Goal: Transaction & Acquisition: Book appointment/travel/reservation

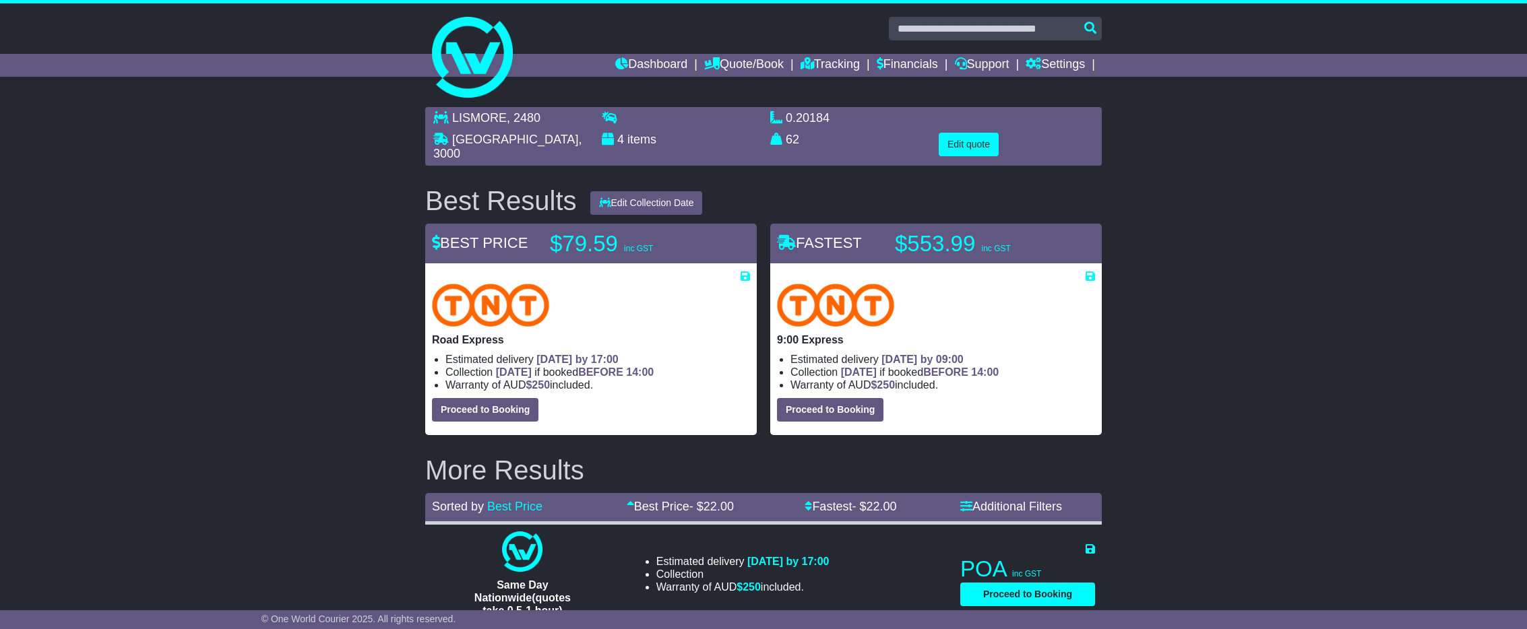
select select "*****"
click at [970, 142] on button "Edit quote" at bounding box center [969, 145] width 60 height 24
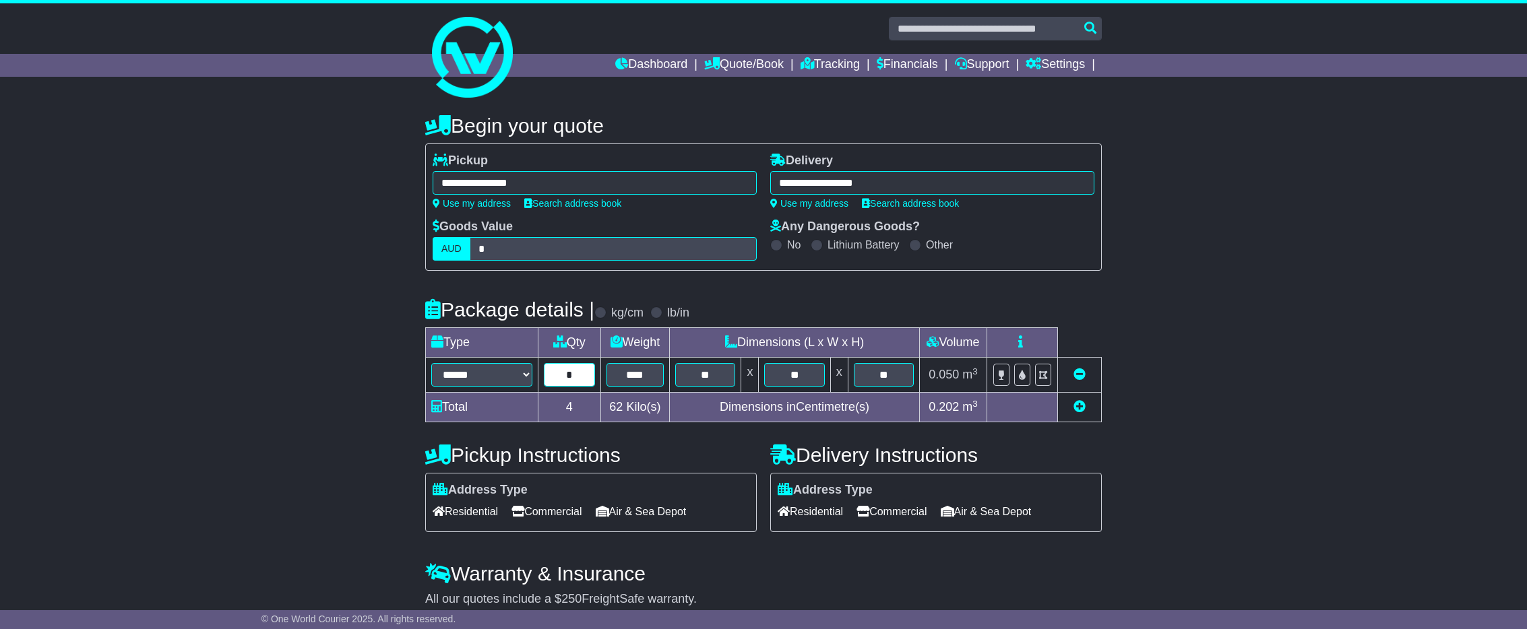
drag, startPoint x: 570, startPoint y: 378, endPoint x: 558, endPoint y: 378, distance: 11.5
click at [558, 378] on input "*" at bounding box center [569, 375] width 51 height 24
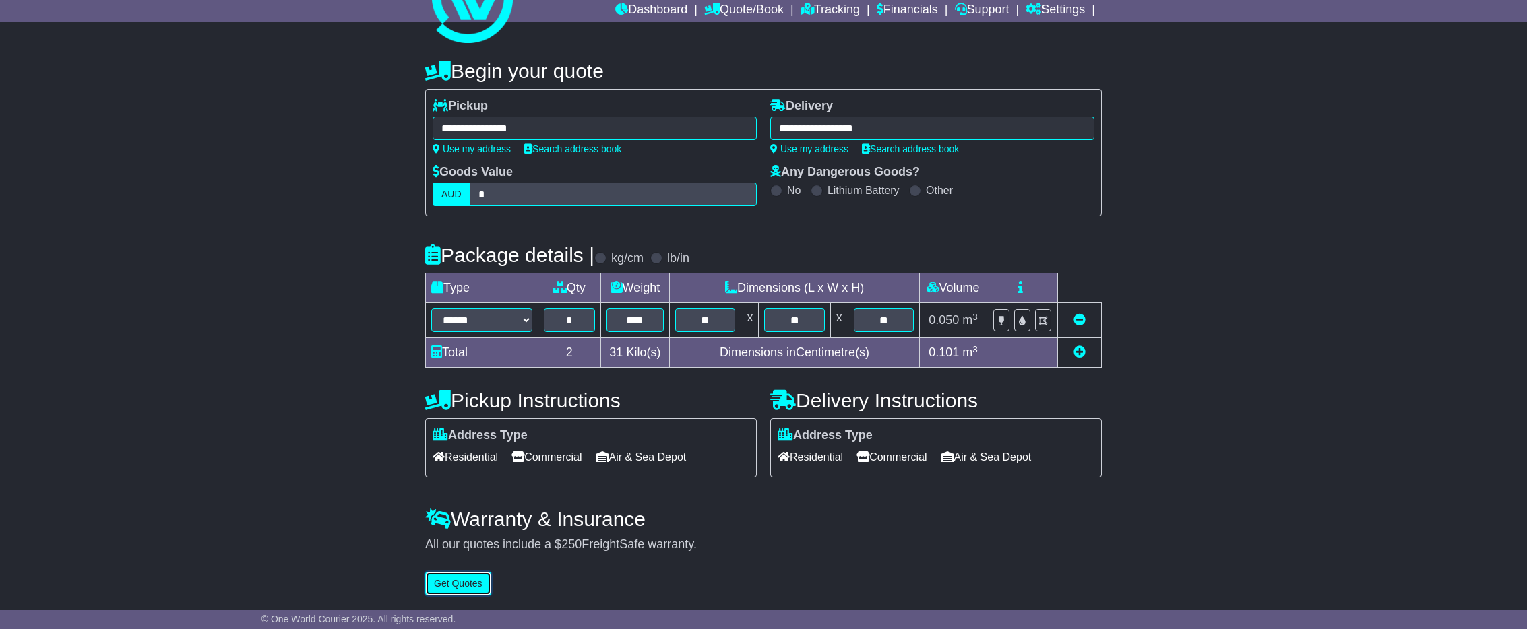
click at [476, 590] on button "Get Quotes" at bounding box center [458, 584] width 66 height 24
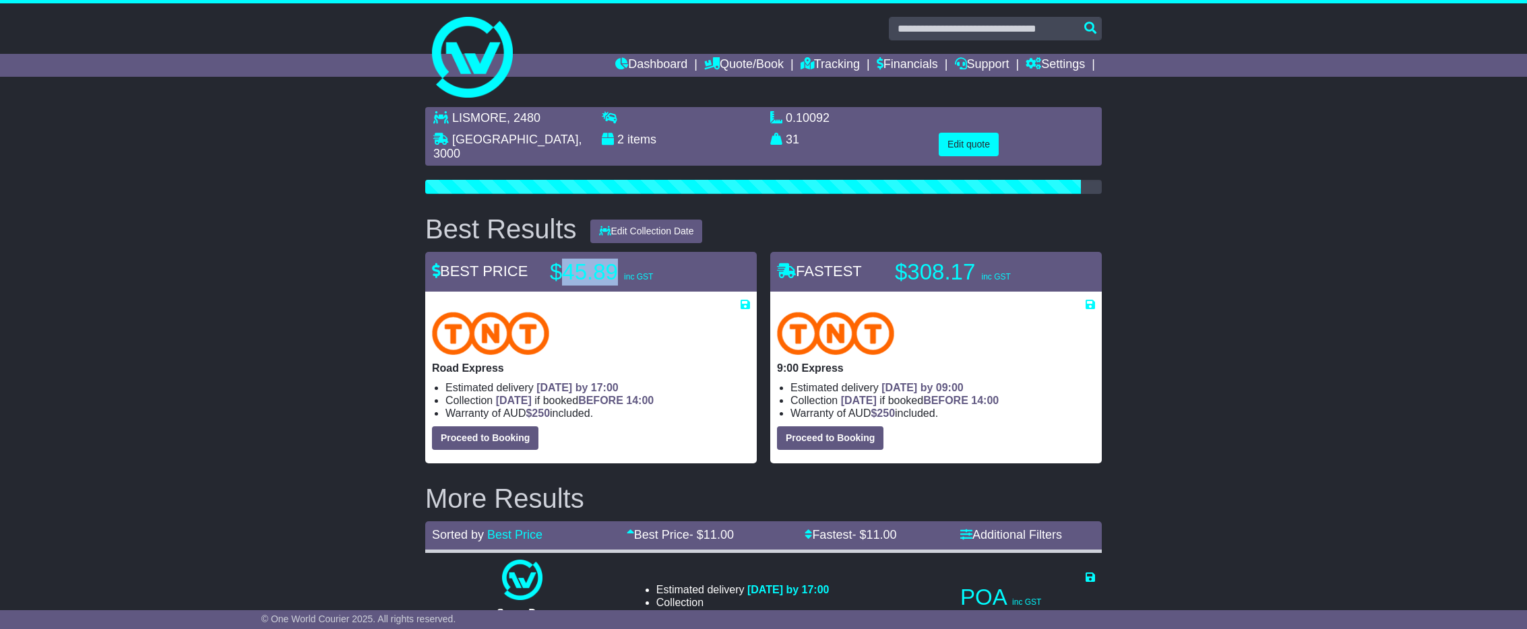
drag, startPoint x: 615, startPoint y: 266, endPoint x: 567, endPoint y: 266, distance: 47.9
click at [567, 266] on p "$45.89 inc GST" at bounding box center [634, 272] width 168 height 27
copy p "45.89"
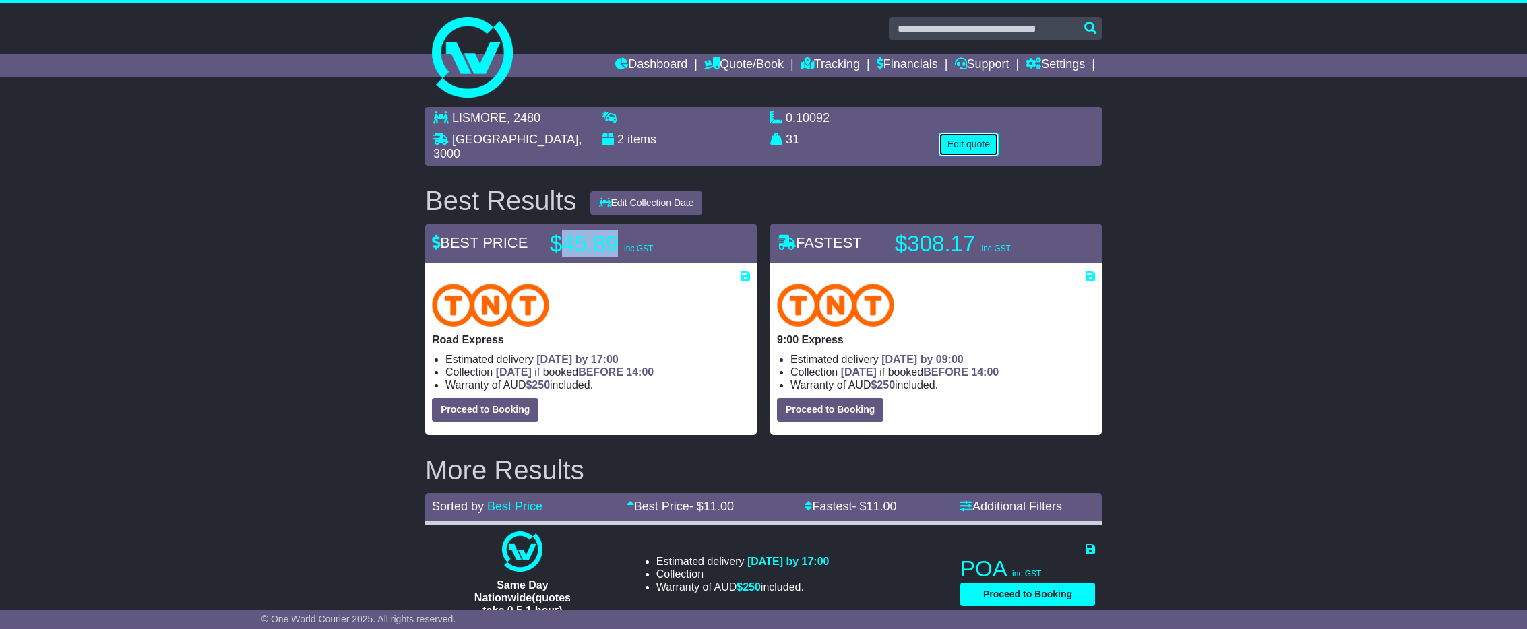
click at [983, 144] on button "Edit quote" at bounding box center [969, 145] width 60 height 24
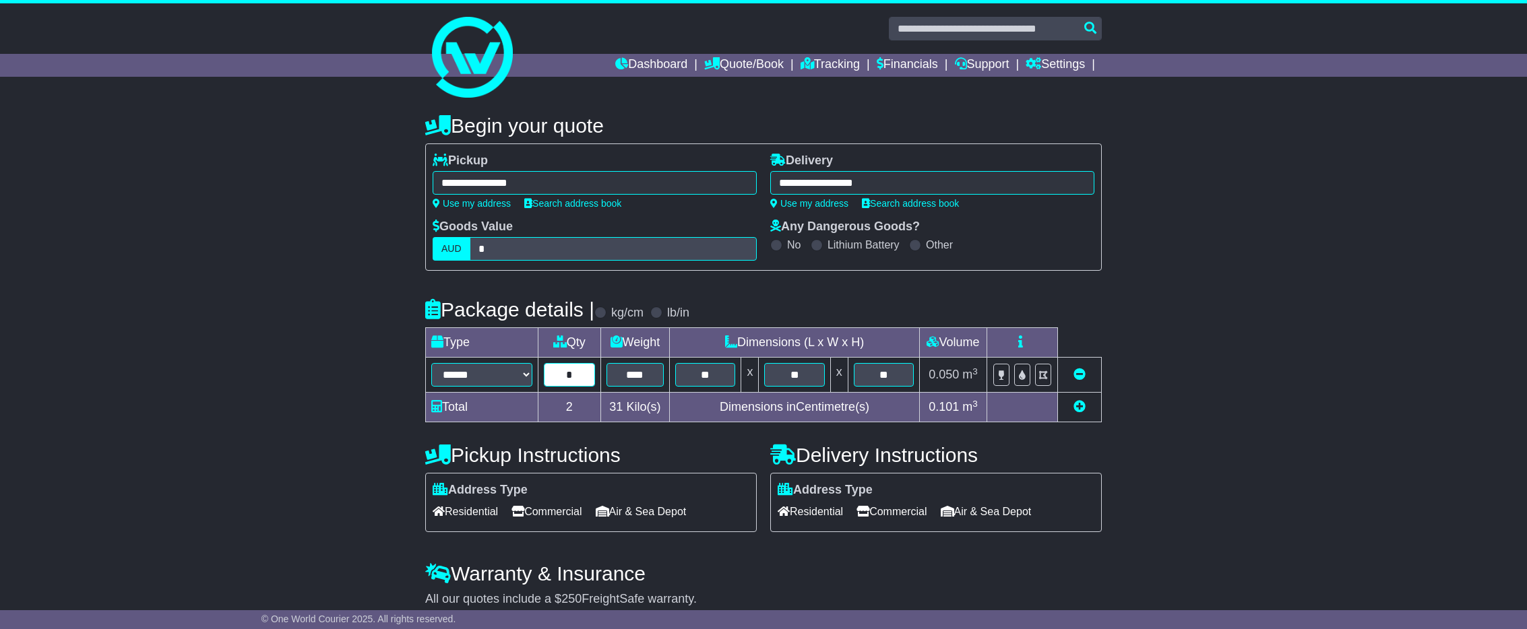
drag, startPoint x: 576, startPoint y: 379, endPoint x: 562, endPoint y: 379, distance: 13.5
click at [562, 379] on input "*" at bounding box center [569, 375] width 51 height 24
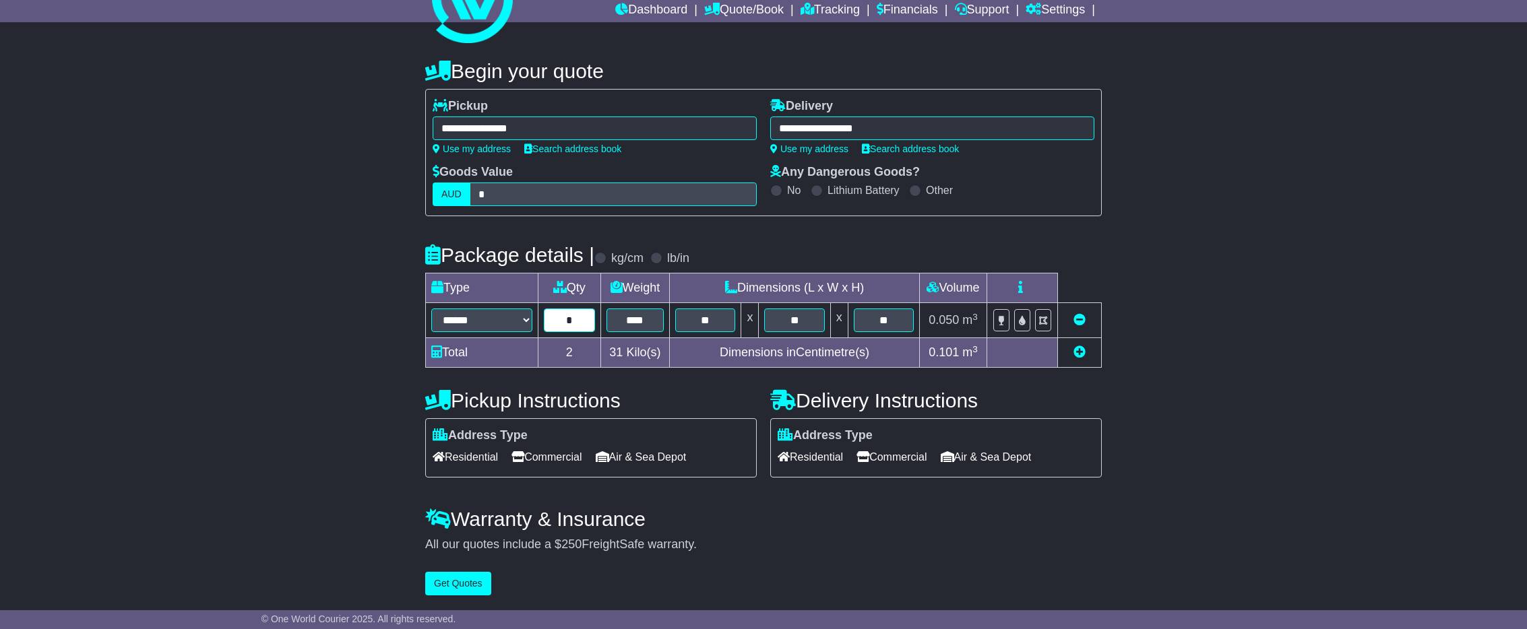
type input "*"
click at [448, 582] on button "Get Quotes" at bounding box center [458, 584] width 66 height 24
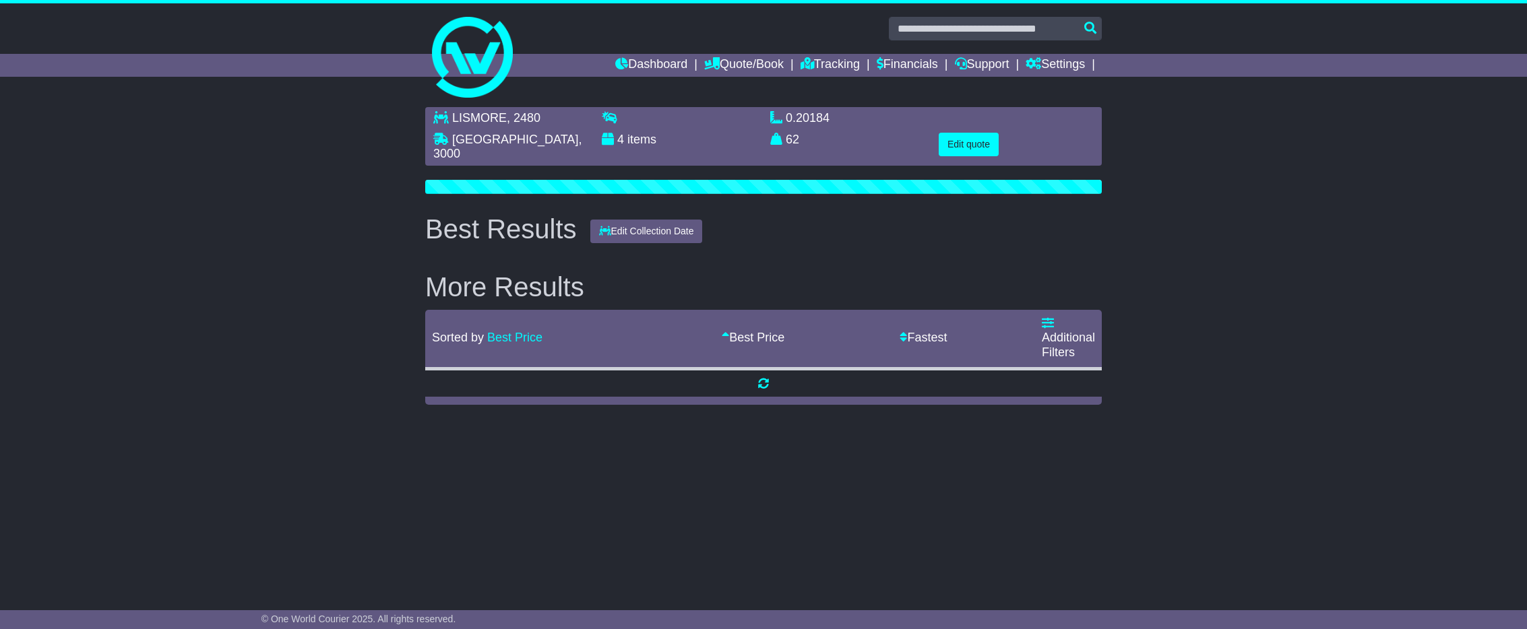
scroll to position [0, 0]
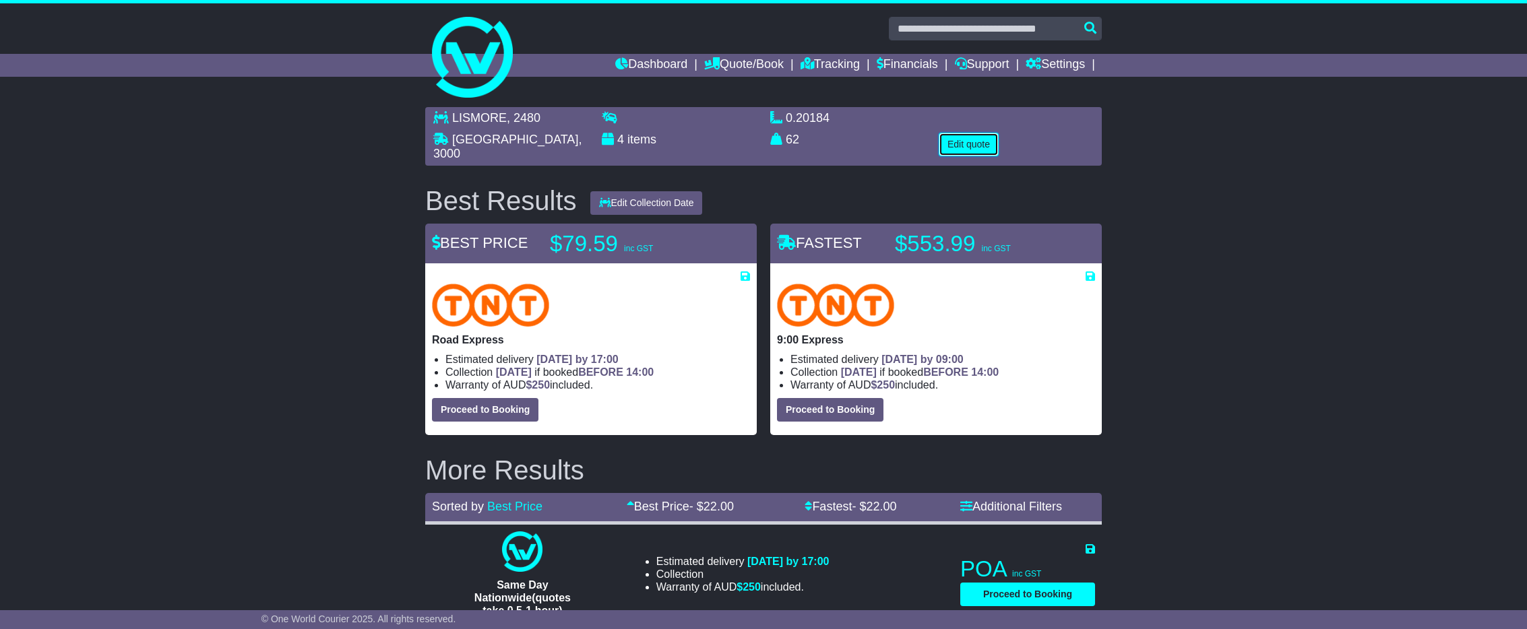
click at [975, 146] on button "Edit quote" at bounding box center [969, 145] width 60 height 24
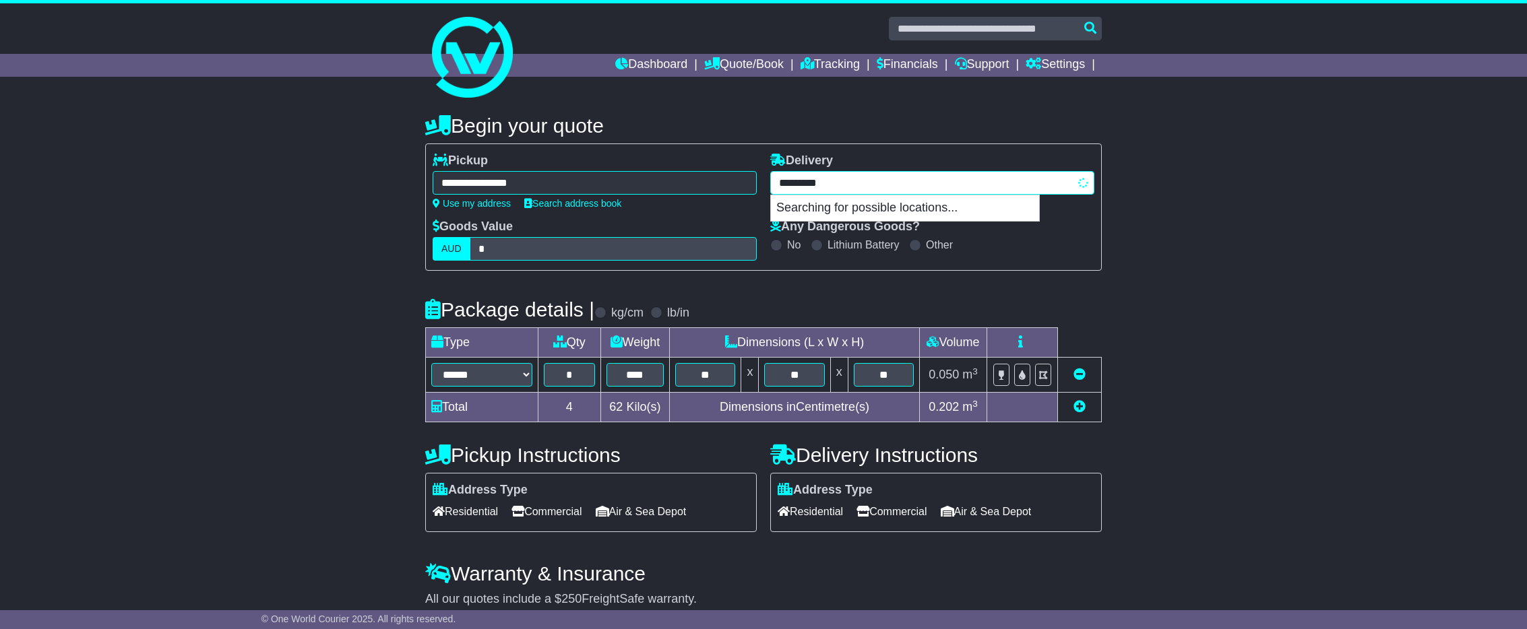
click at [807, 185] on div "**********" at bounding box center [932, 183] width 324 height 24
type input "***"
type input "******"
type input "****"
type input "******"
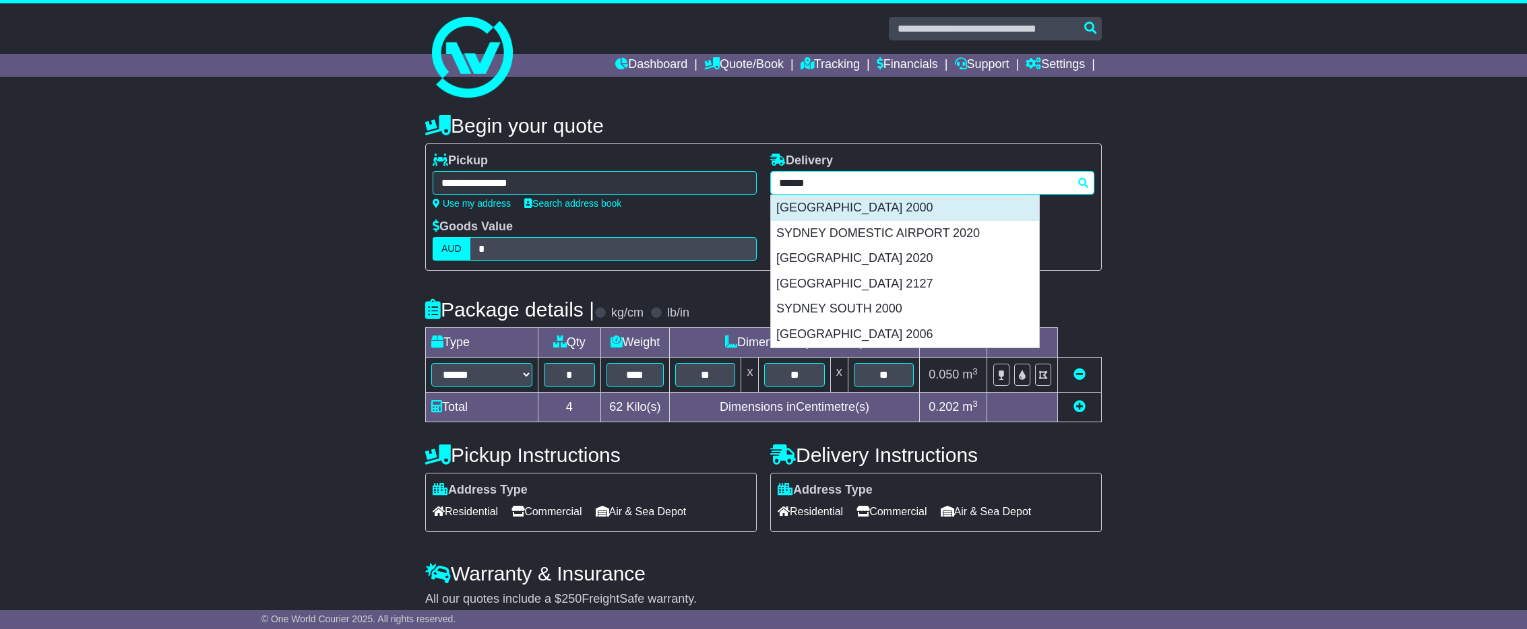
click at [809, 206] on div "[GEOGRAPHIC_DATA] 2000" at bounding box center [905, 208] width 268 height 26
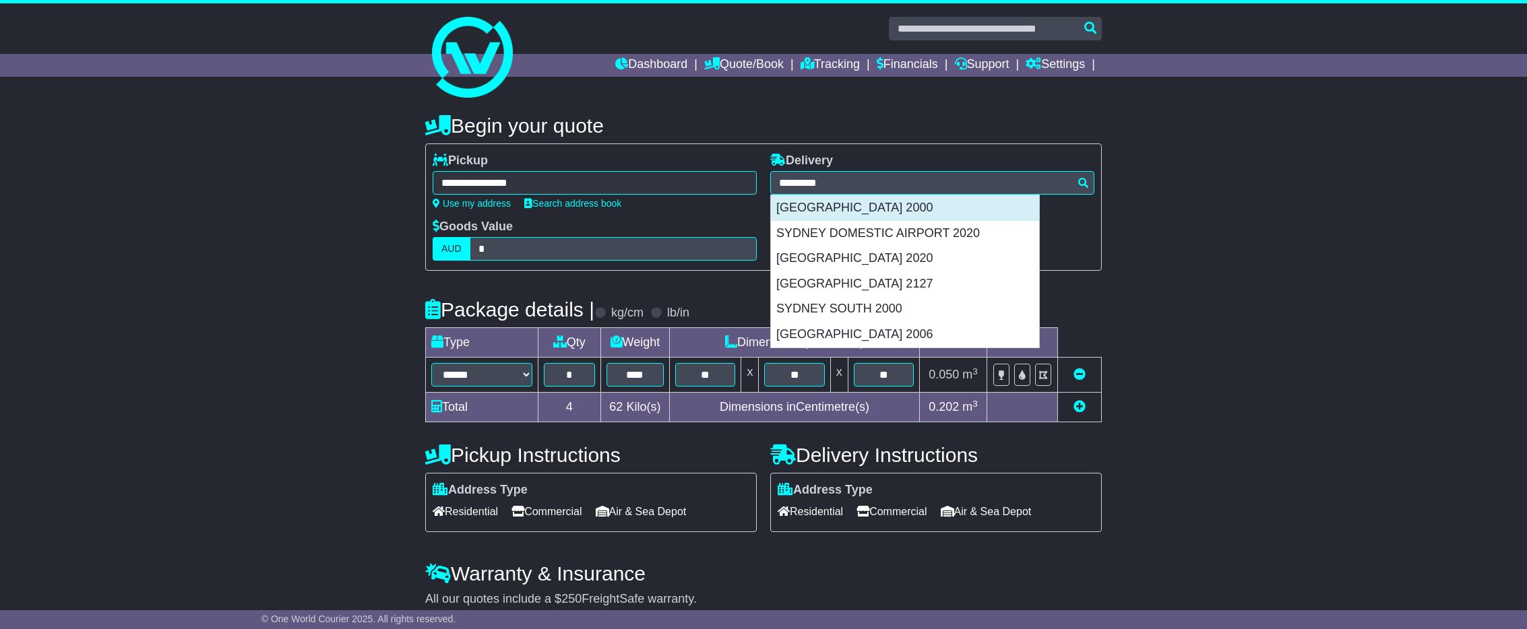
type input "**********"
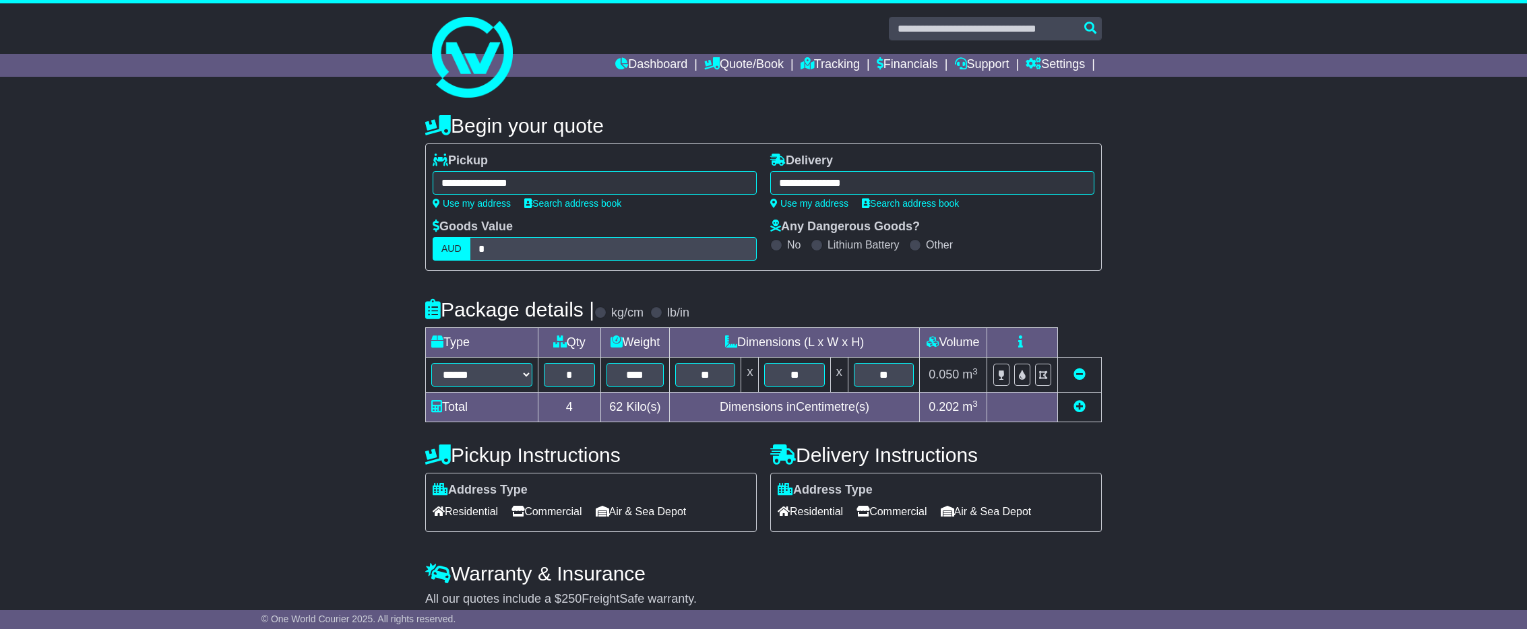
scroll to position [56, 0]
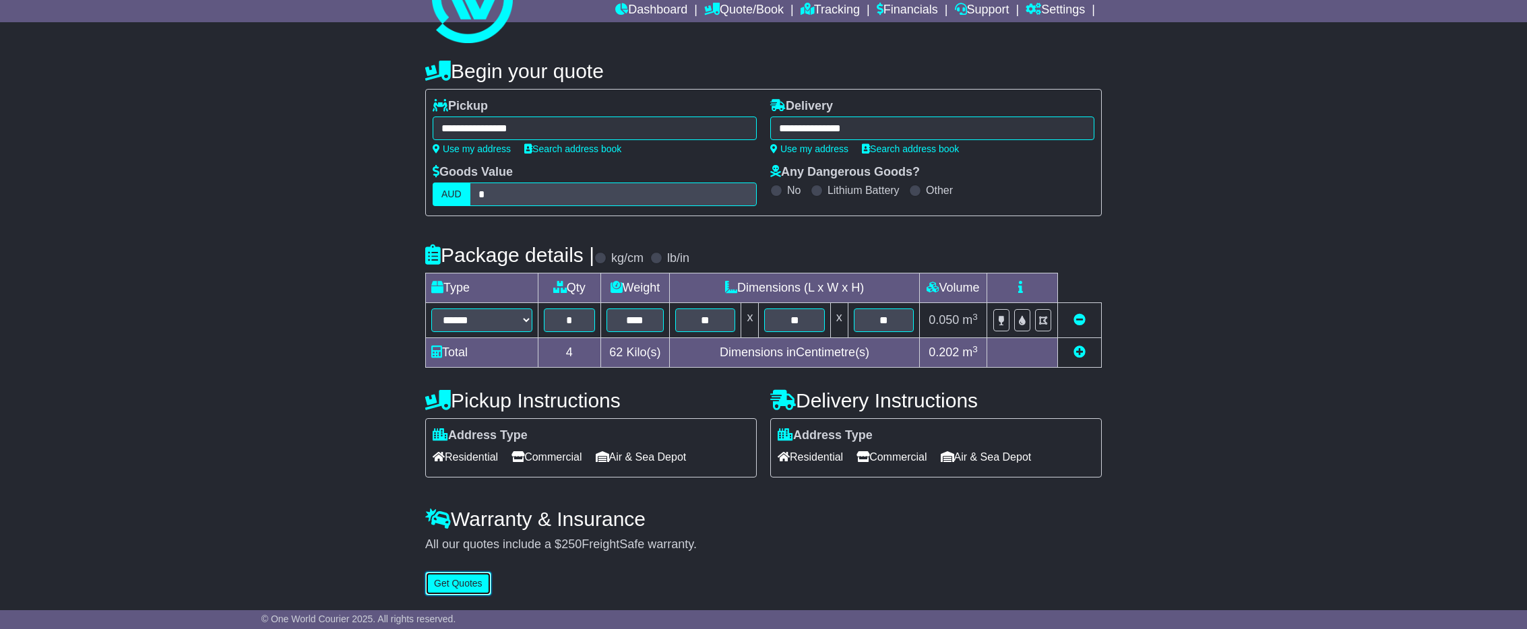
click at [461, 595] on button "Get Quotes" at bounding box center [458, 584] width 66 height 24
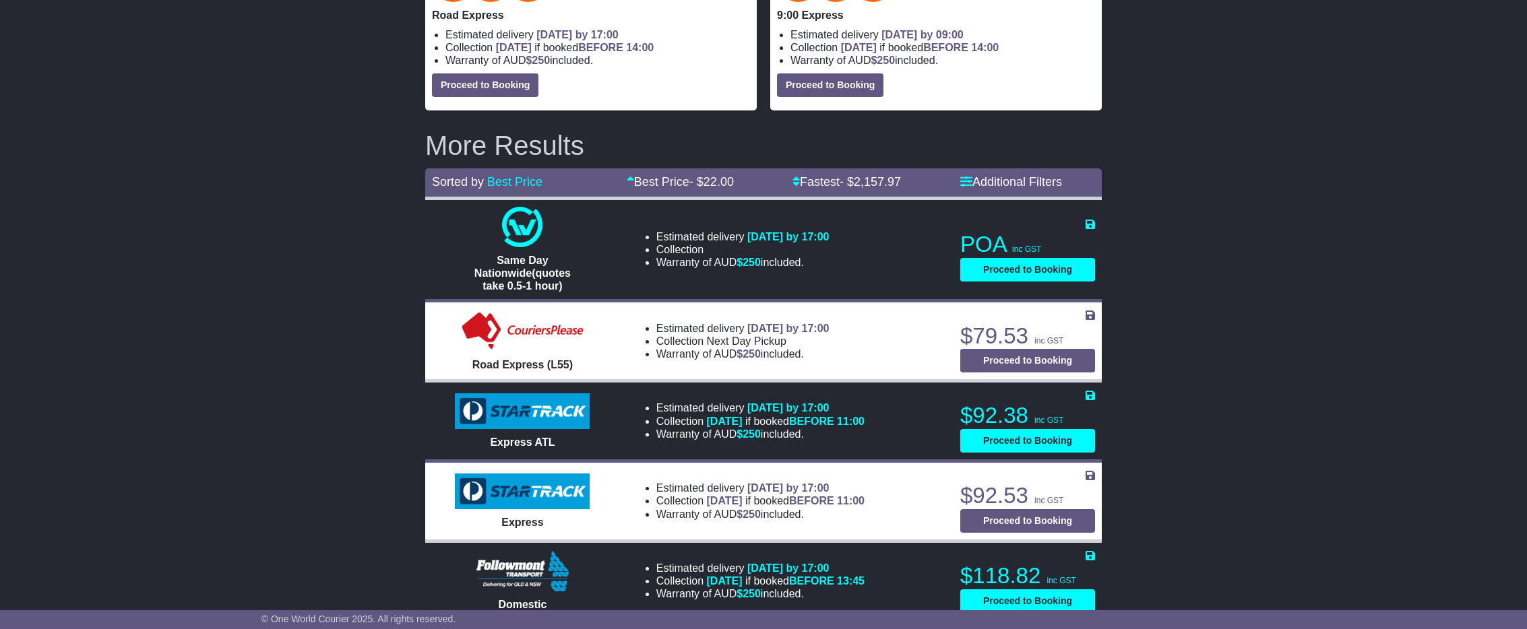
scroll to position [0, 0]
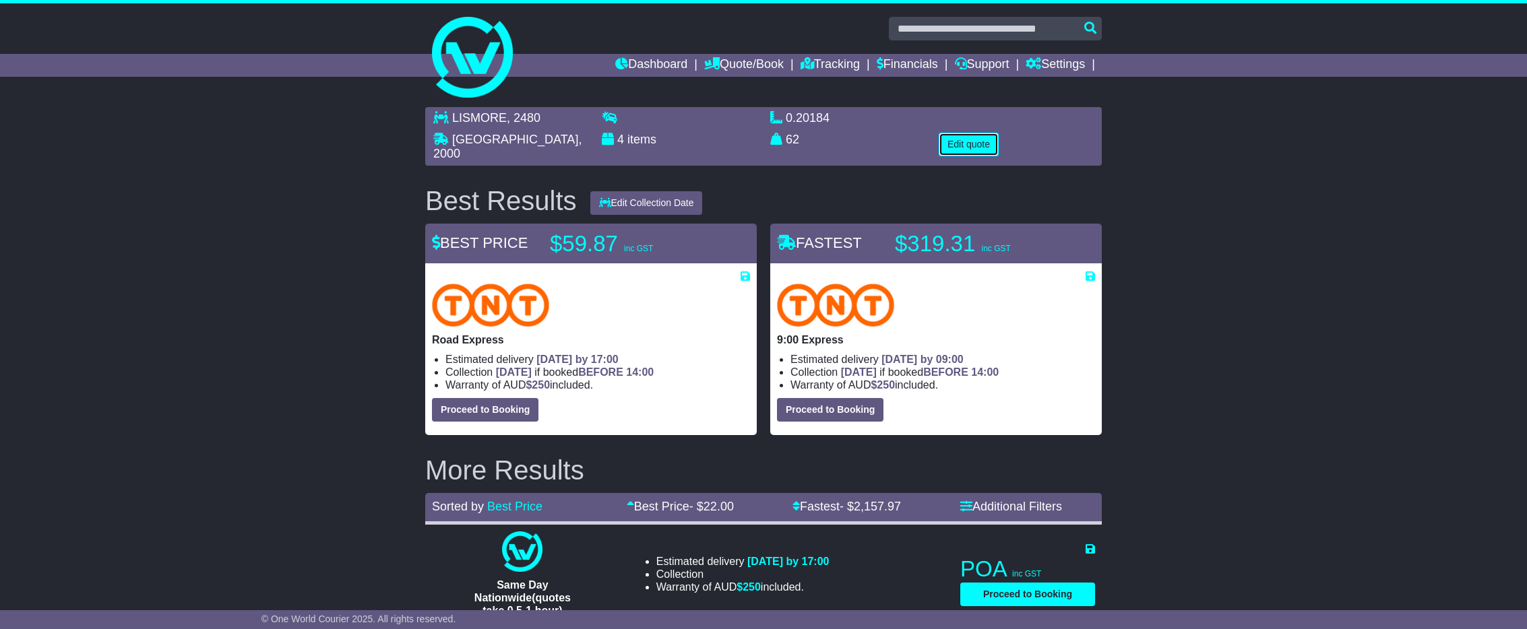
click at [968, 149] on button "Edit quote" at bounding box center [969, 145] width 60 height 24
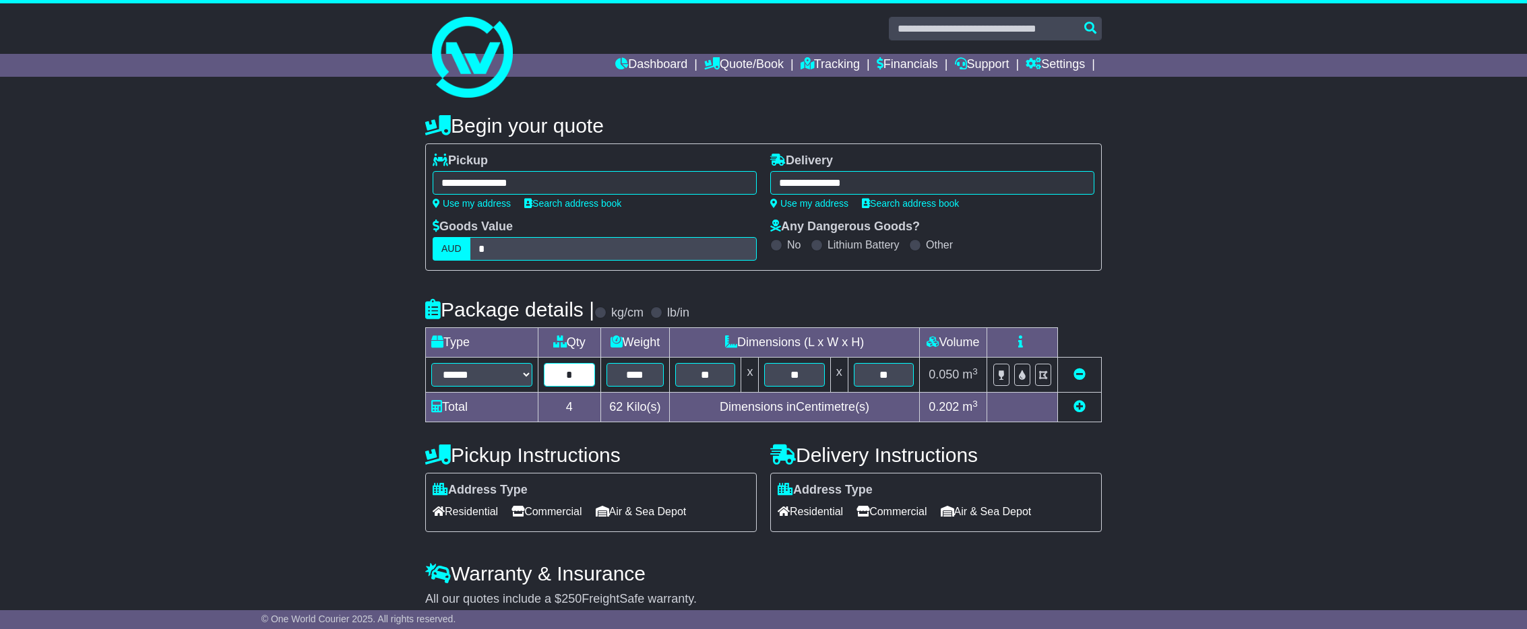
drag, startPoint x: 576, startPoint y: 381, endPoint x: 552, endPoint y: 378, distance: 23.7
click at [552, 378] on input "*" at bounding box center [569, 375] width 51 height 24
click at [1230, 296] on div "**********" at bounding box center [763, 378] width 1527 height 557
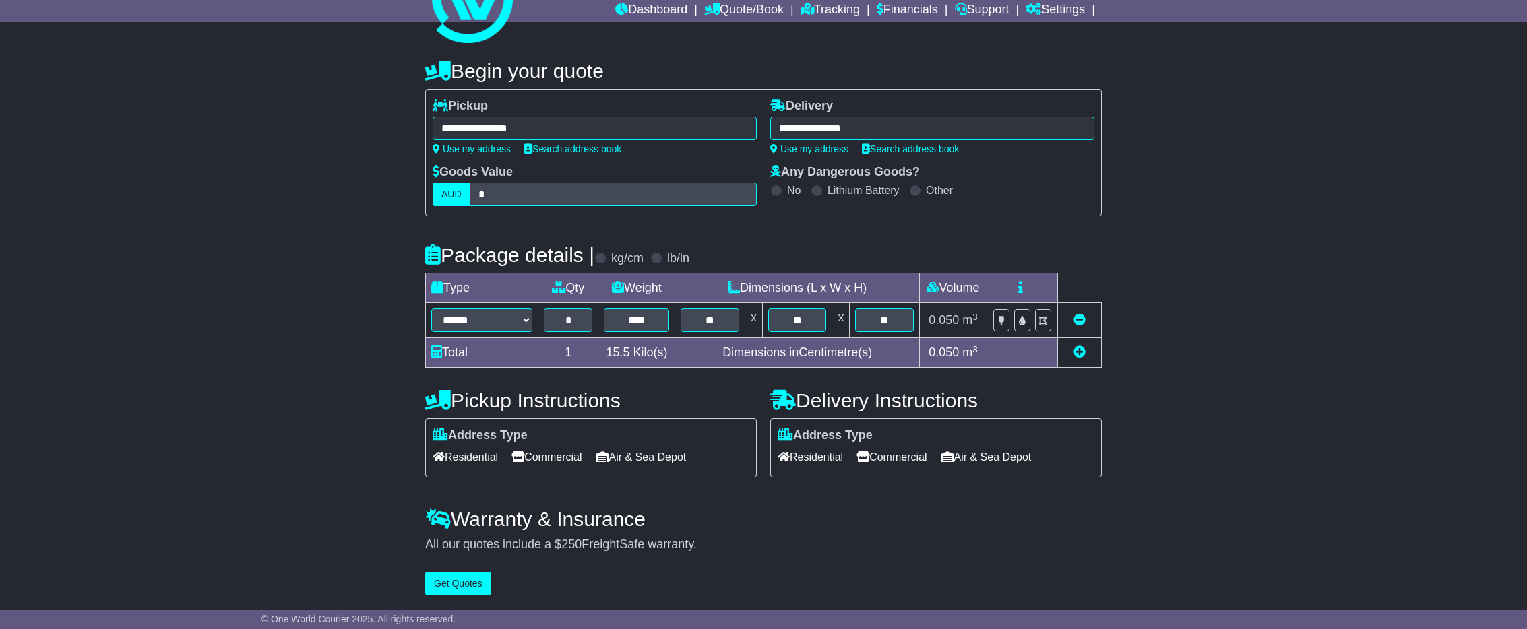
click at [452, 596] on div "**********" at bounding box center [764, 324] width 690 height 557
click at [460, 588] on button "Get Quotes" at bounding box center [458, 584] width 66 height 24
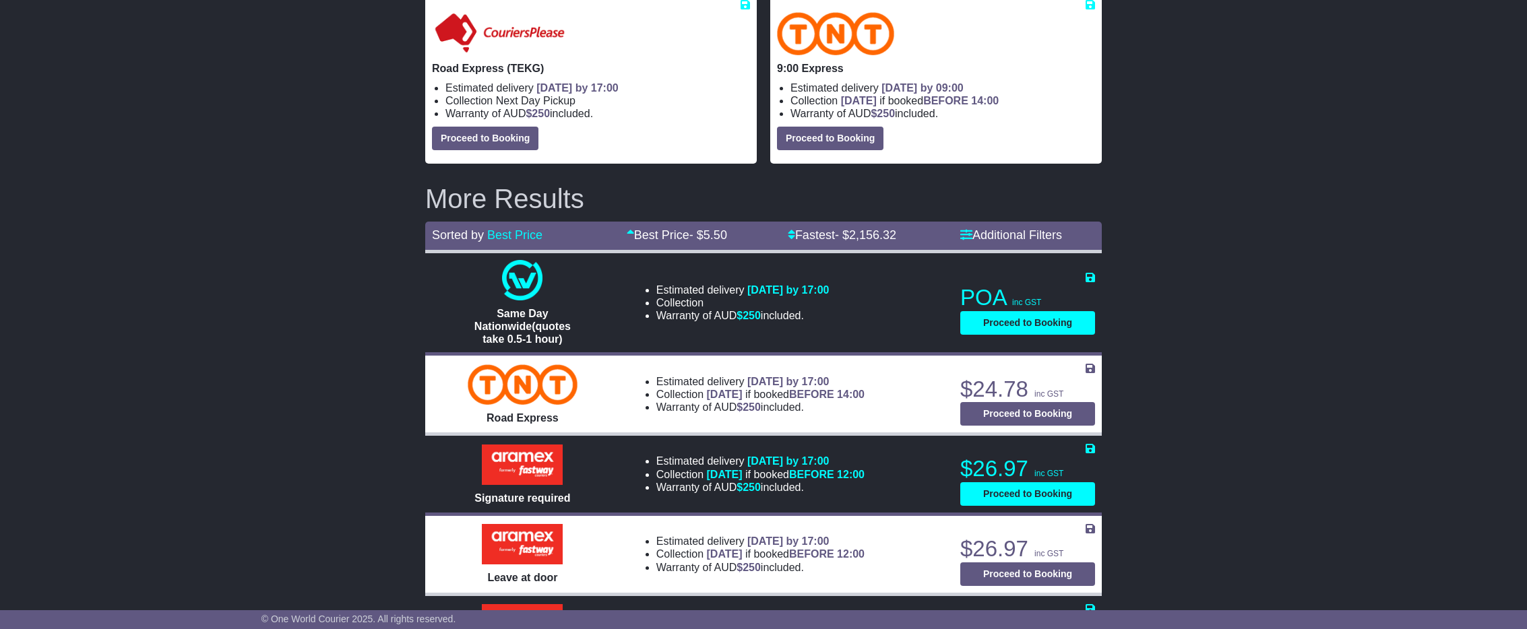
scroll to position [0, 0]
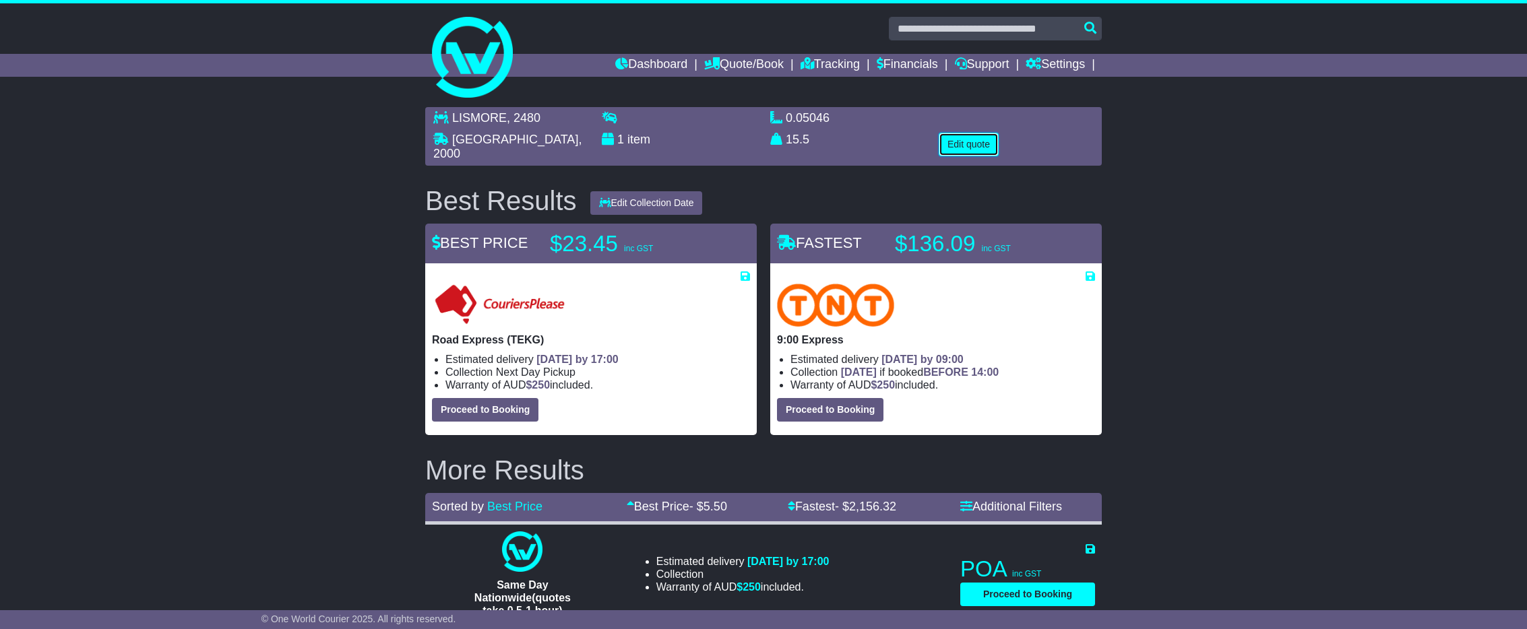
click at [973, 150] on button "Edit quote" at bounding box center [969, 145] width 60 height 24
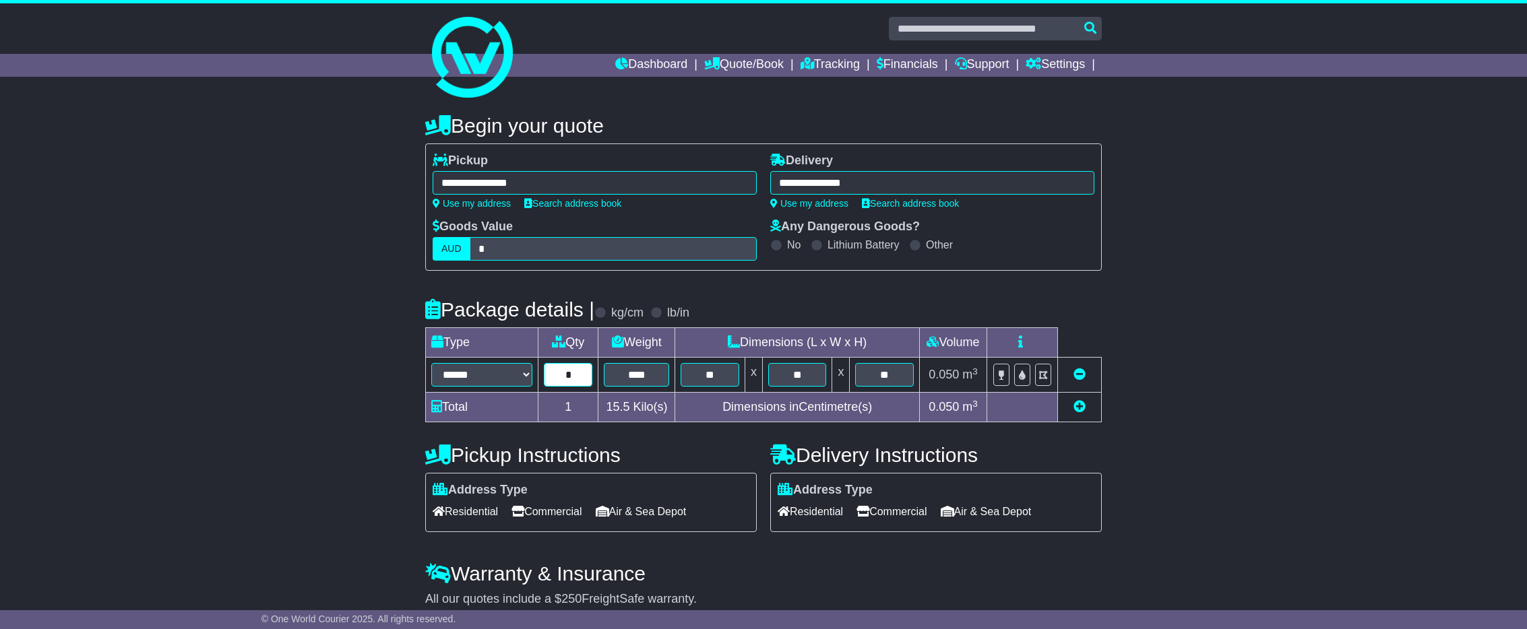
drag, startPoint x: 582, startPoint y: 373, endPoint x: 543, endPoint y: 373, distance: 38.4
click at [544, 373] on input "*" at bounding box center [568, 375] width 49 height 24
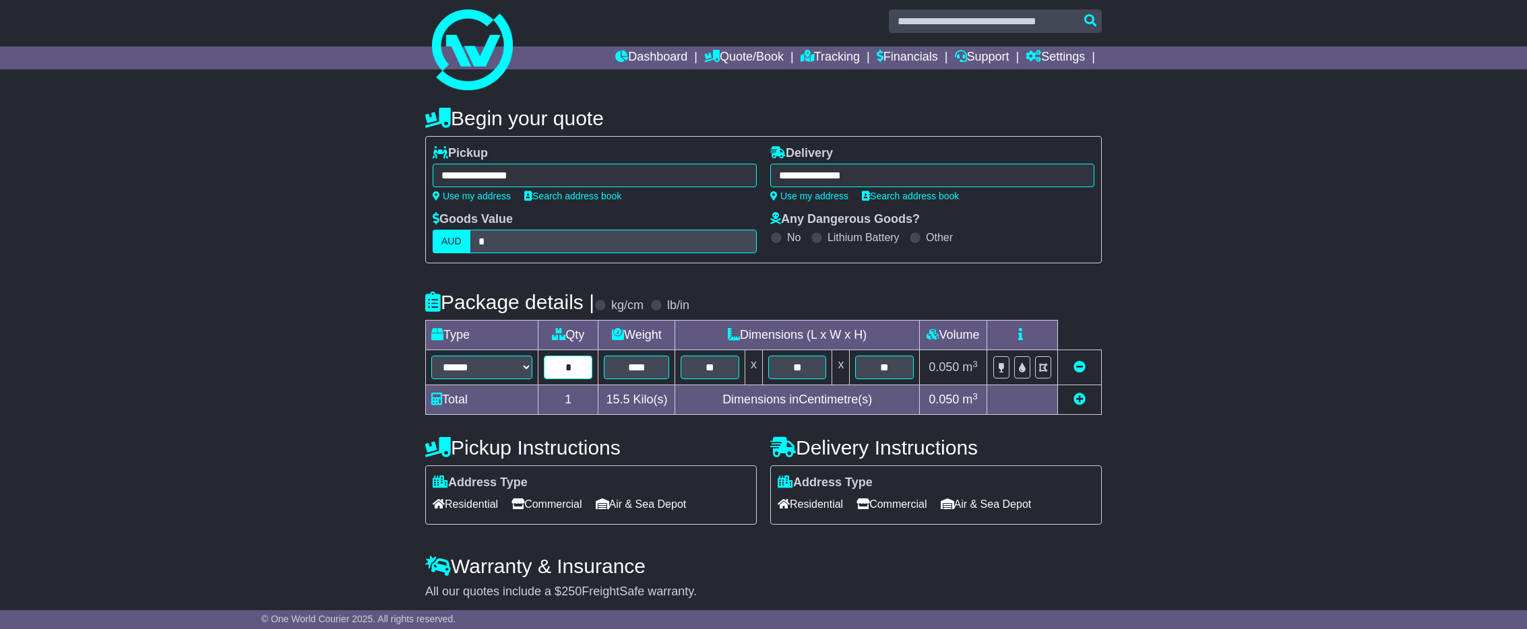
scroll to position [56, 0]
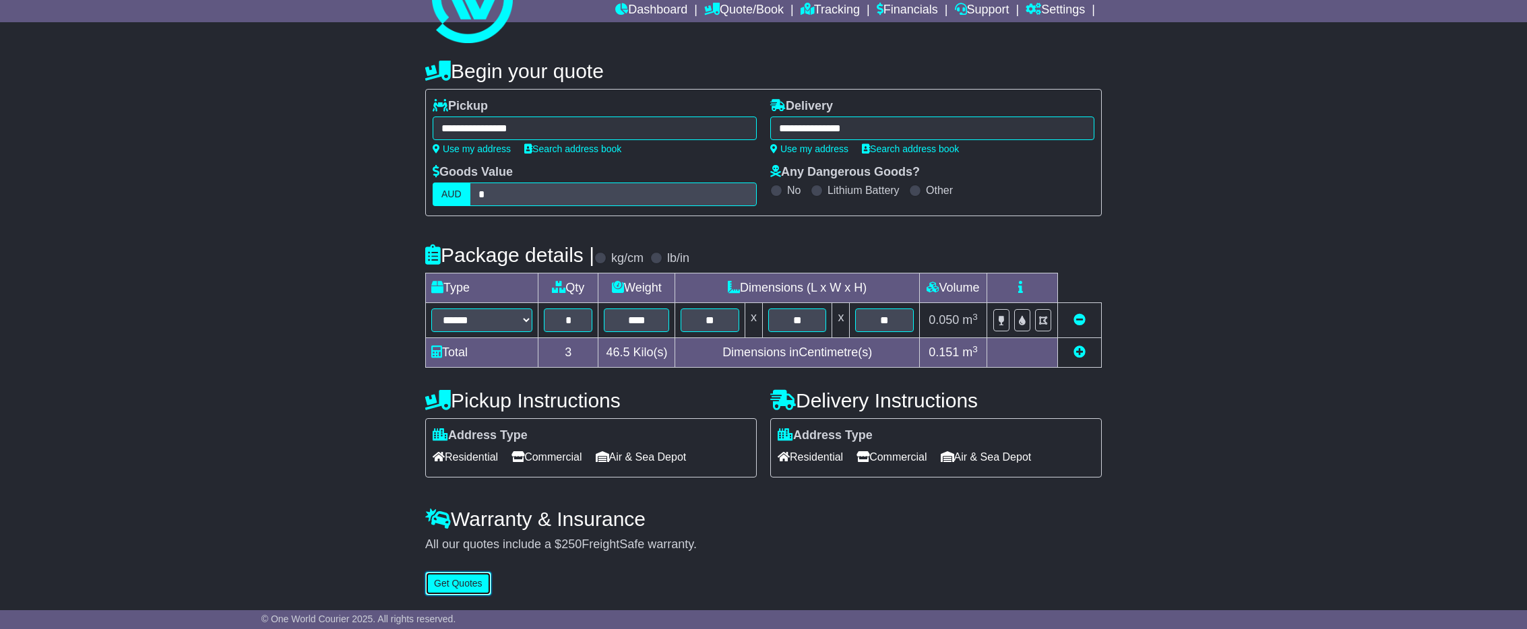
click at [470, 585] on button "Get Quotes" at bounding box center [458, 584] width 66 height 24
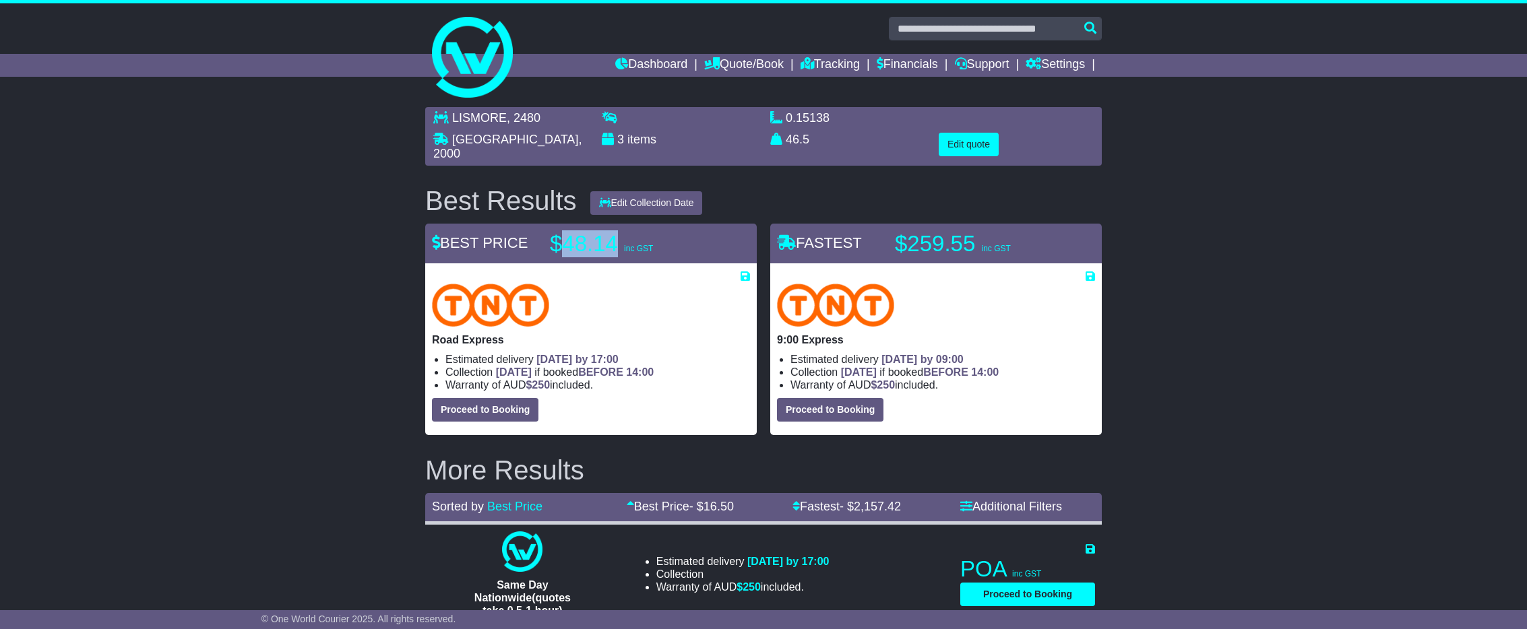
drag, startPoint x: 606, startPoint y: 242, endPoint x: 563, endPoint y: 239, distance: 43.3
click at [563, 239] on p "$48.14 inc GST" at bounding box center [634, 243] width 168 height 27
copy p "48.14"
click at [967, 142] on button "Edit quote" at bounding box center [969, 145] width 60 height 24
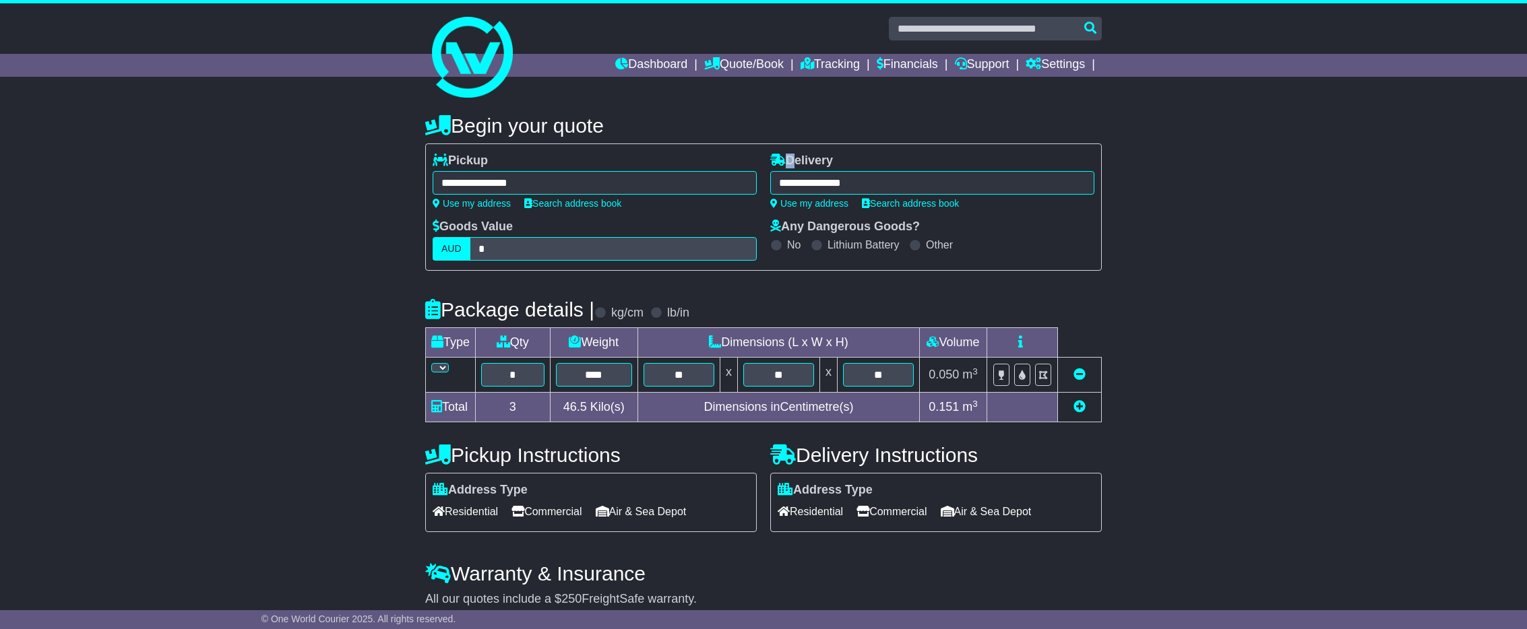
click at [967, 142] on div "**********" at bounding box center [763, 356] width 677 height 499
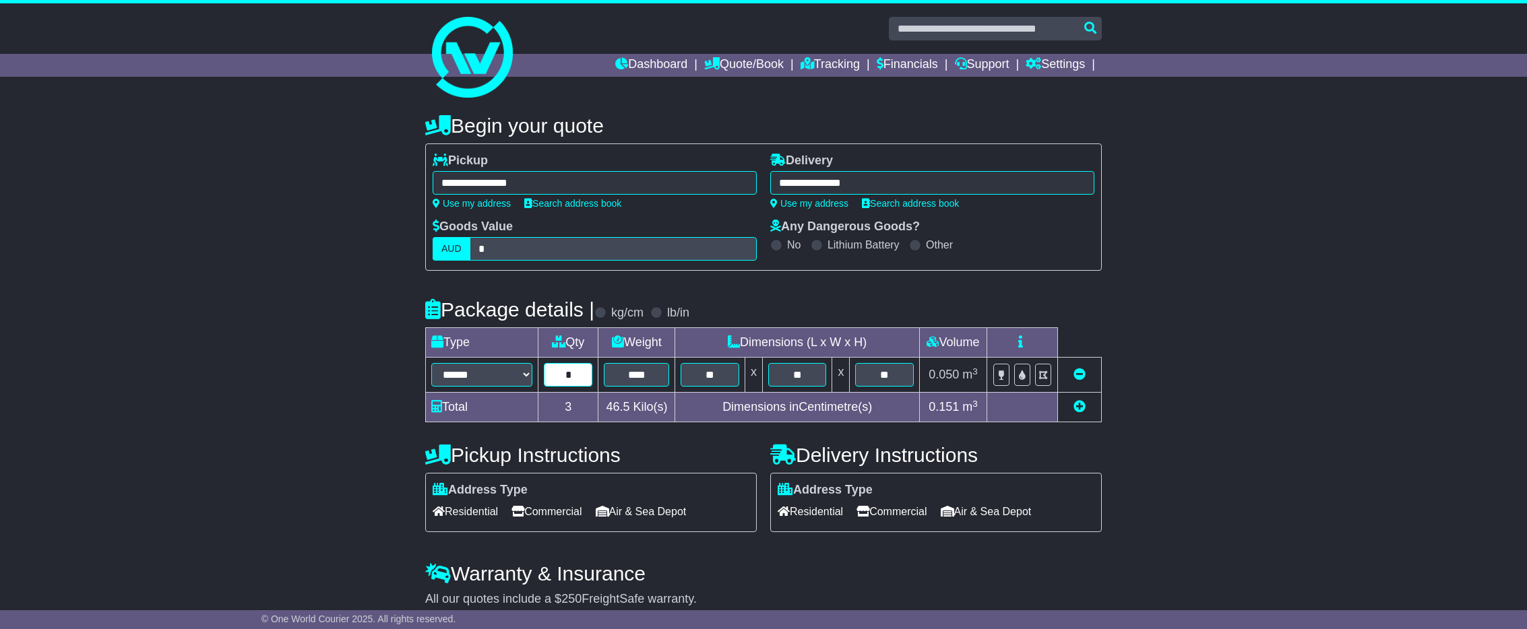
drag, startPoint x: 576, startPoint y: 378, endPoint x: 553, endPoint y: 376, distance: 23.0
click at [553, 376] on input "*" at bounding box center [568, 375] width 49 height 24
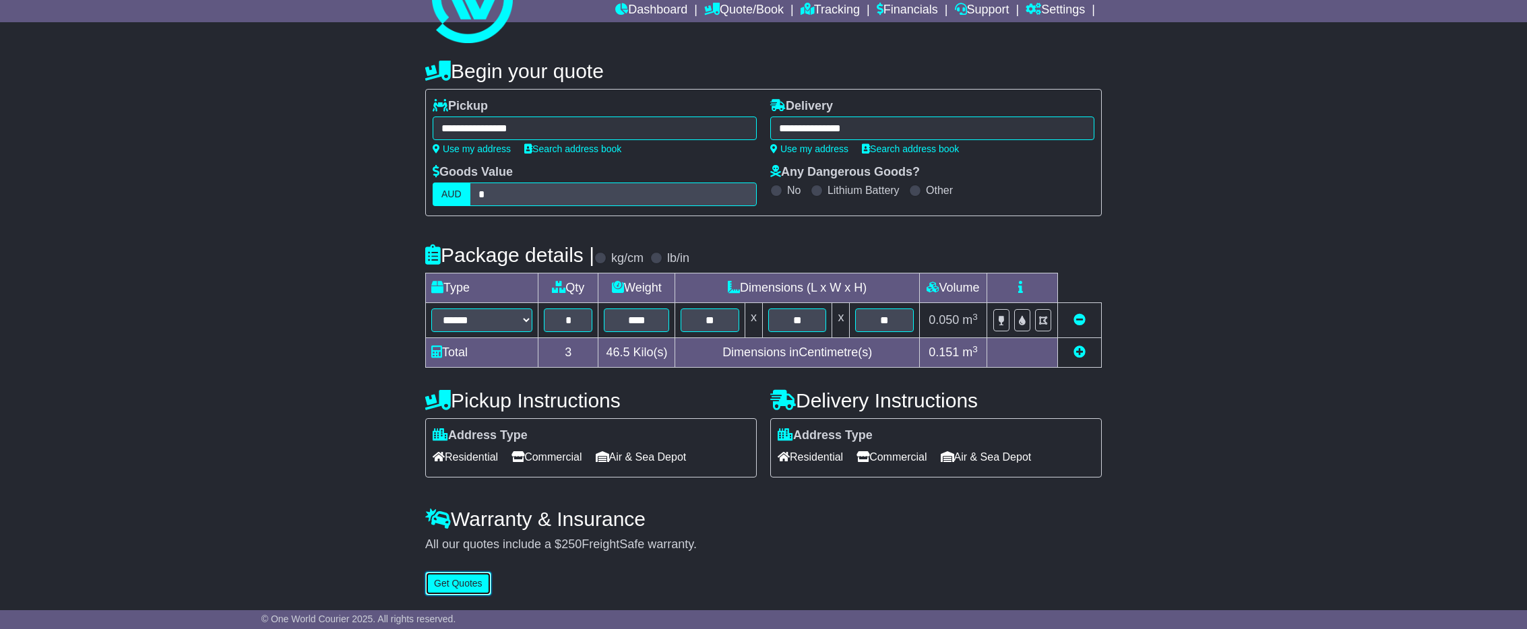
click at [454, 588] on button "Get Quotes" at bounding box center [458, 584] width 66 height 24
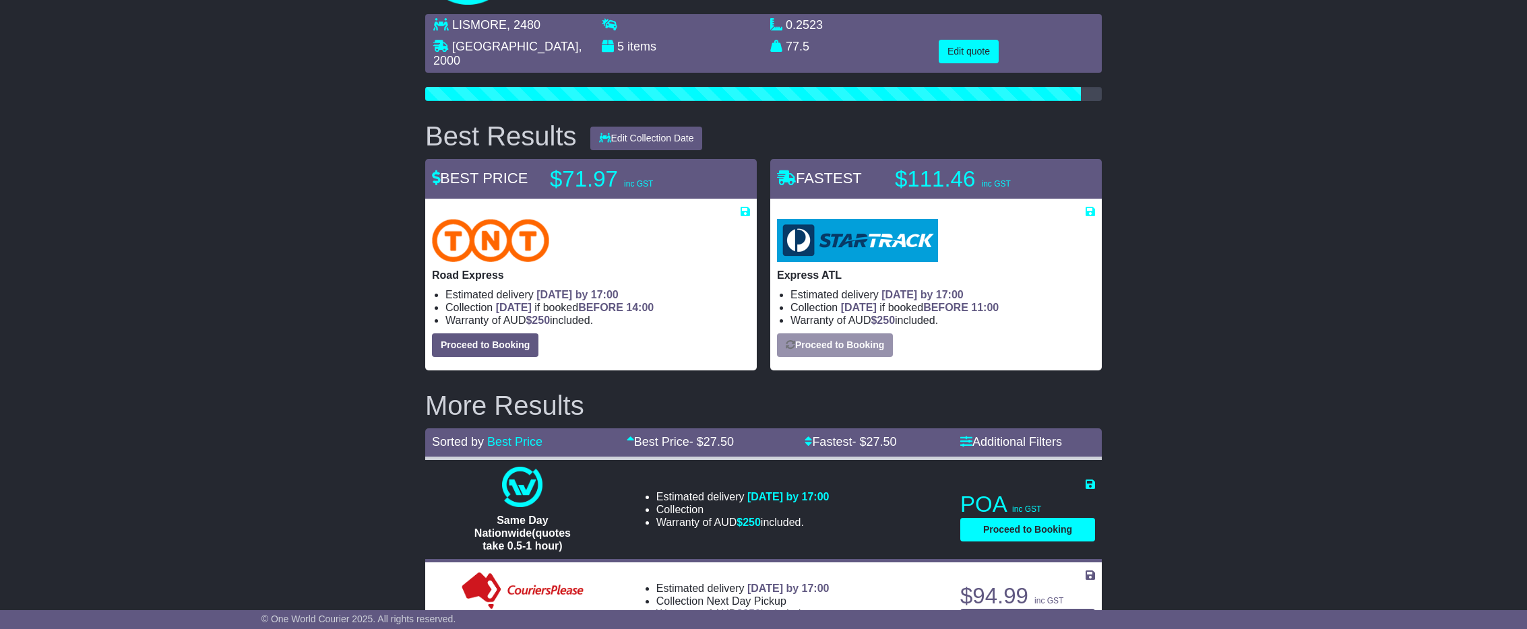
scroll to position [91, 0]
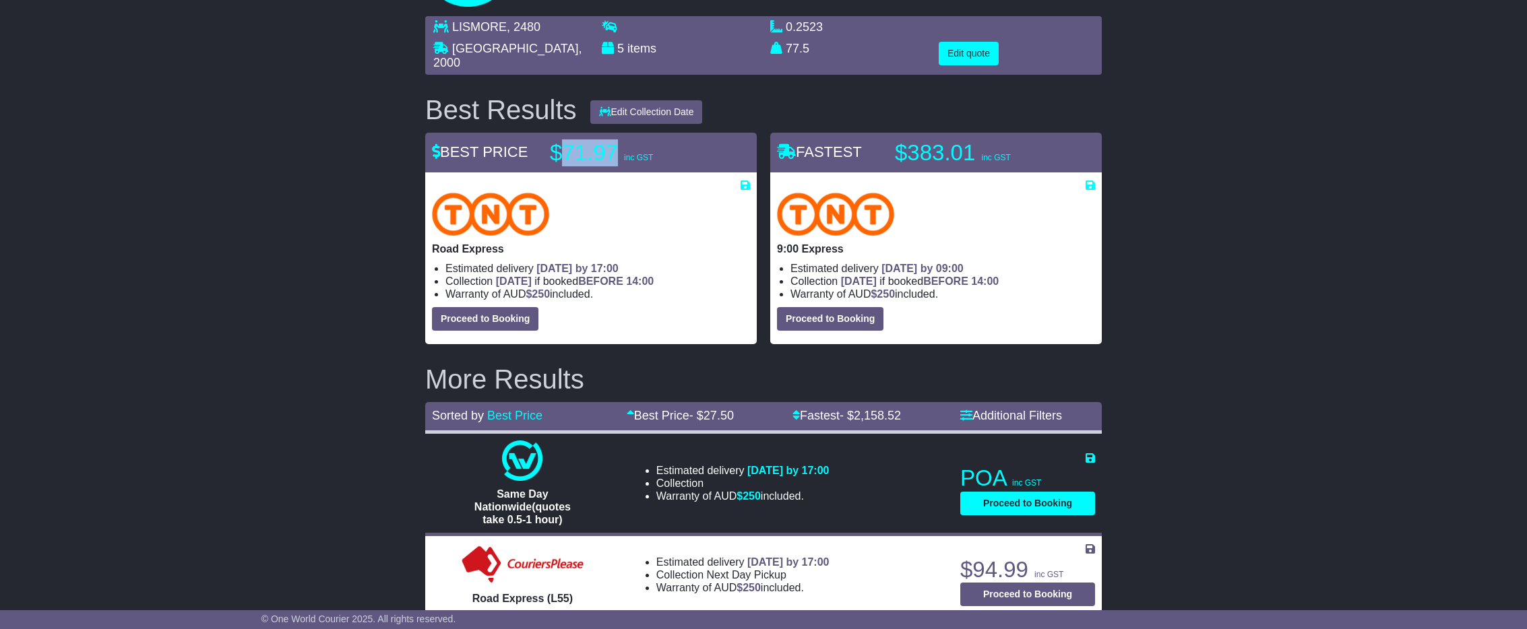
drag, startPoint x: 617, startPoint y: 144, endPoint x: 563, endPoint y: 145, distance: 54.6
click at [563, 146] on p "$71.97 inc GST" at bounding box center [634, 153] width 168 height 27
copy p "71.97"
click at [973, 49] on button "Edit quote" at bounding box center [969, 54] width 60 height 24
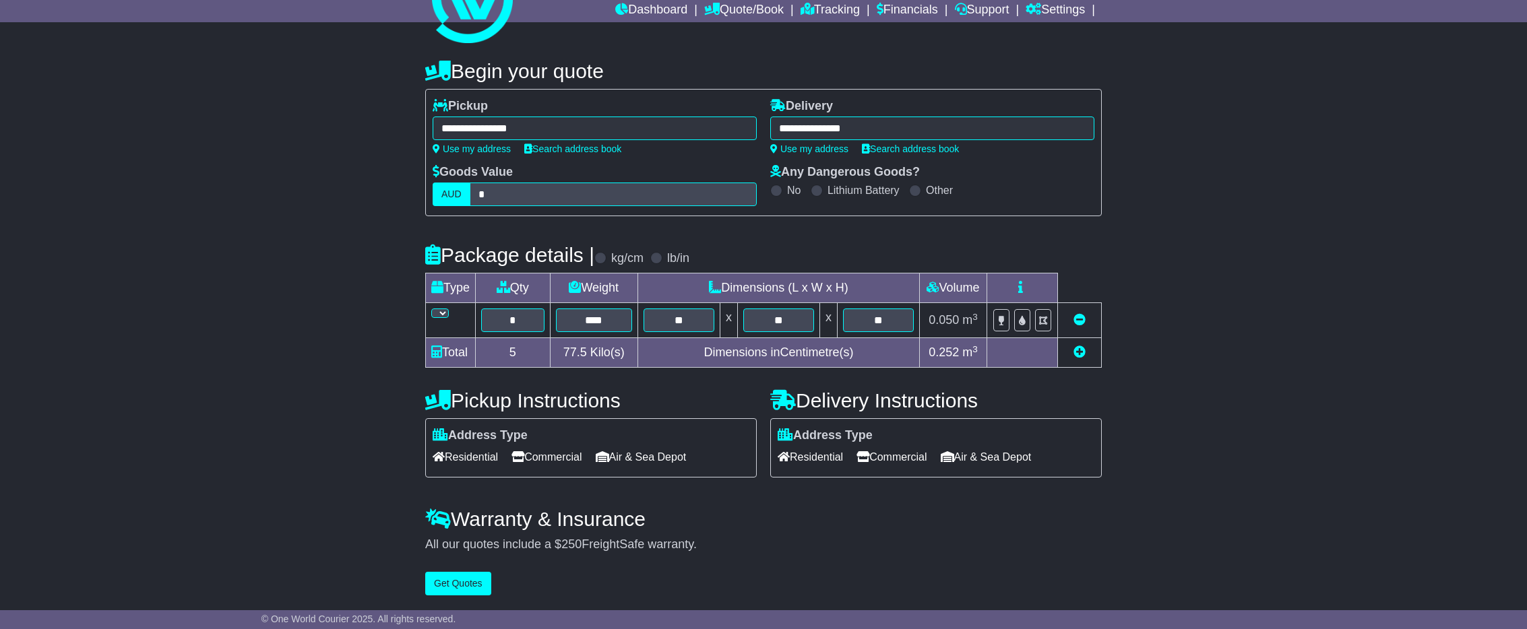
scroll to position [56, 0]
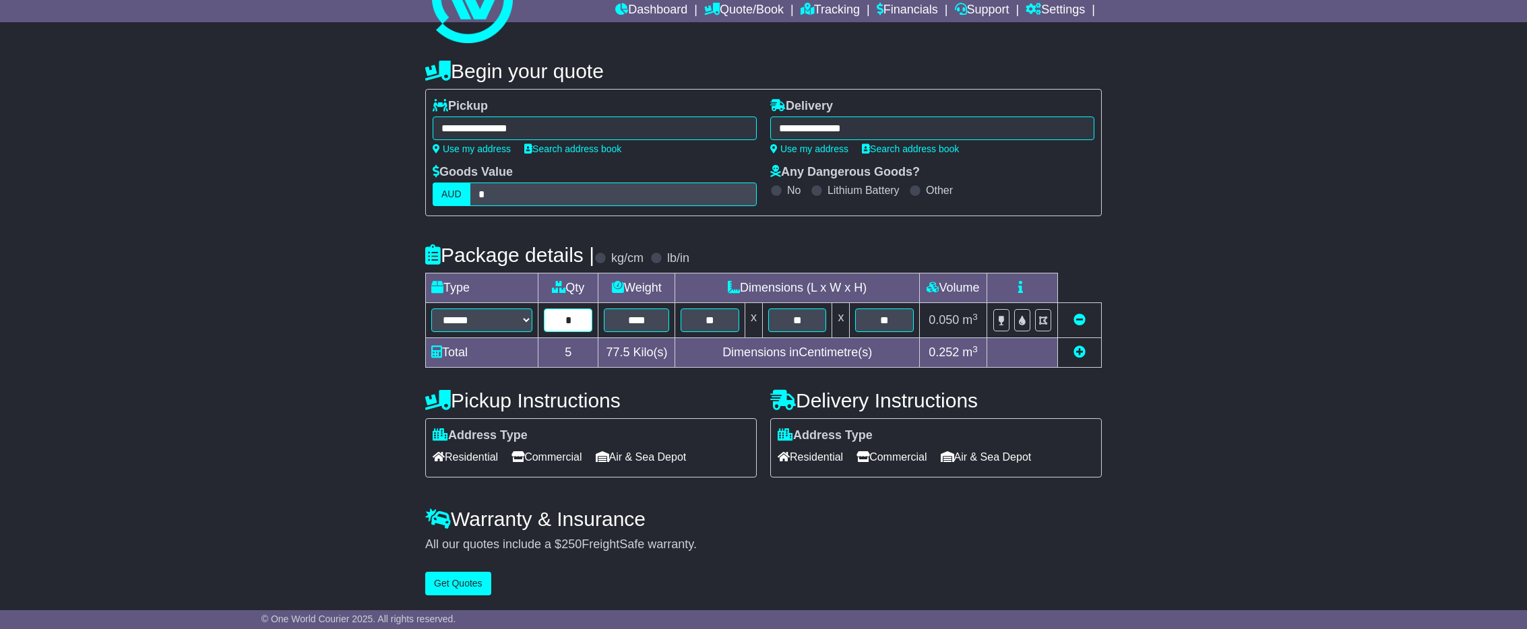
drag, startPoint x: 575, startPoint y: 321, endPoint x: 546, endPoint y: 320, distance: 29.0
click at [546, 320] on input "*" at bounding box center [568, 321] width 49 height 24
type input "*"
click at [463, 584] on button "Get Quotes" at bounding box center [458, 584] width 66 height 24
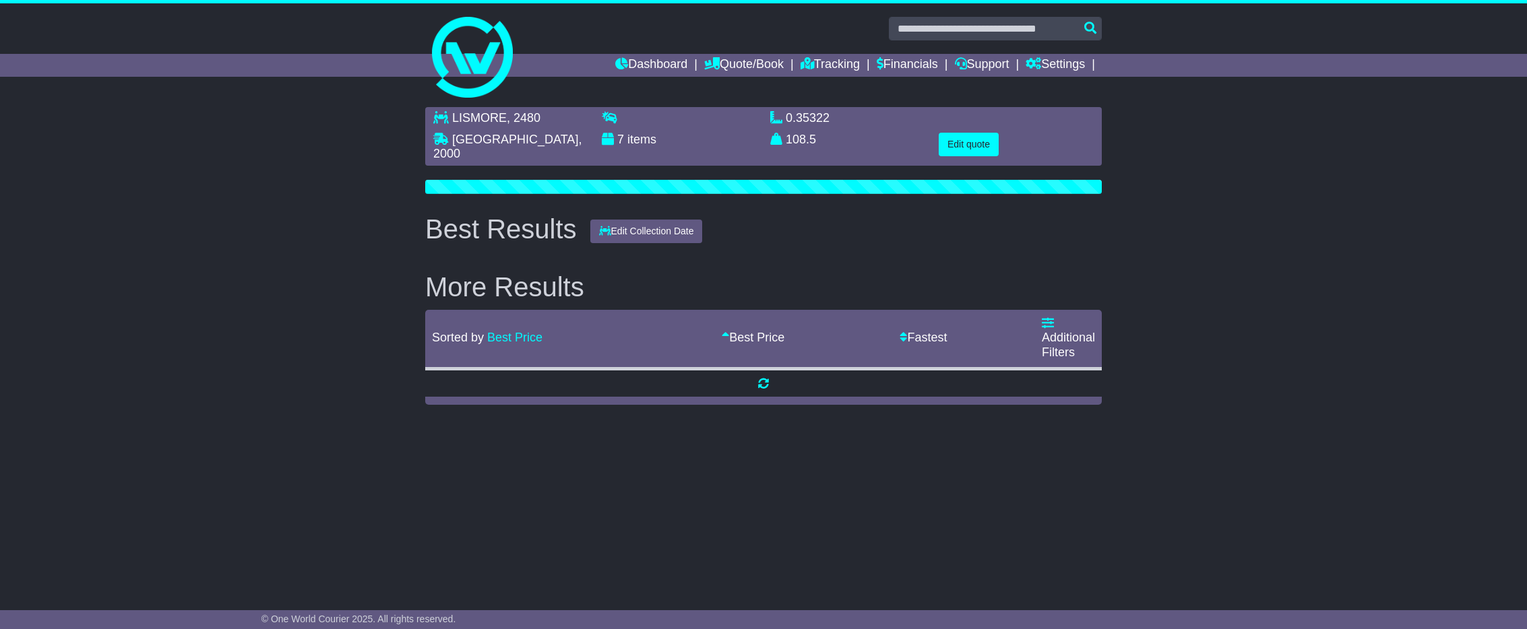
scroll to position [0, 0]
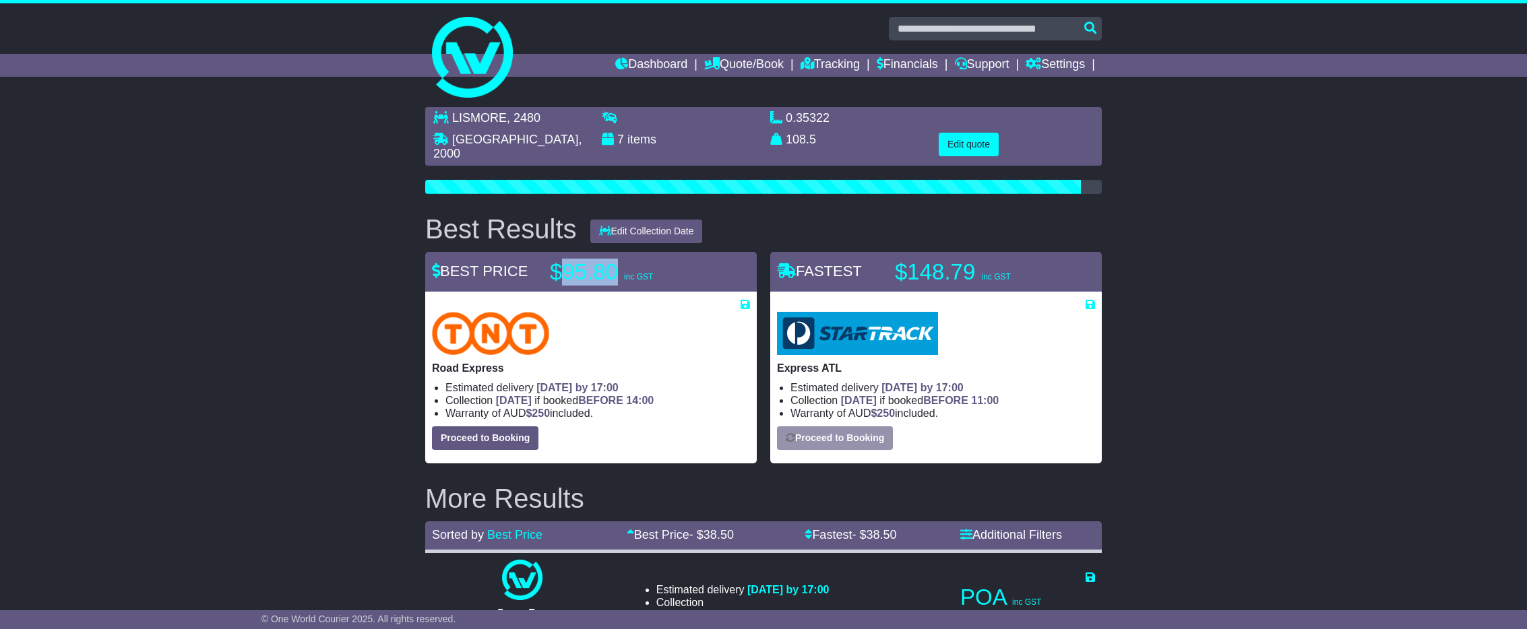
drag, startPoint x: 617, startPoint y: 266, endPoint x: 567, endPoint y: 266, distance: 49.9
click at [567, 266] on p "$95.80 inc GST" at bounding box center [634, 272] width 168 height 27
copy p "95.80"
